Goal: Navigation & Orientation: Find specific page/section

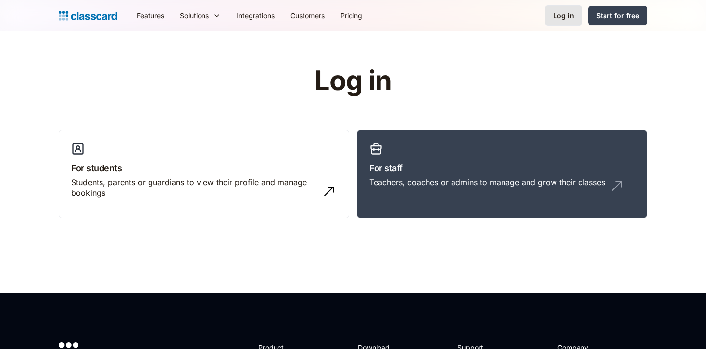
click at [559, 17] on div "Log in" at bounding box center [563, 15] width 21 height 10
click at [556, 18] on div "Log in" at bounding box center [563, 15] width 21 height 10
click at [638, 86] on div "Log in For students Students, parents or guardians to view their profile and ma…" at bounding box center [353, 146] width 589 height 160
click at [434, 175] on link "For staff Teachers, coaches or admins to manage and grow their classes" at bounding box center [502, 173] width 290 height 89
